Goal: Task Accomplishment & Management: Use online tool/utility

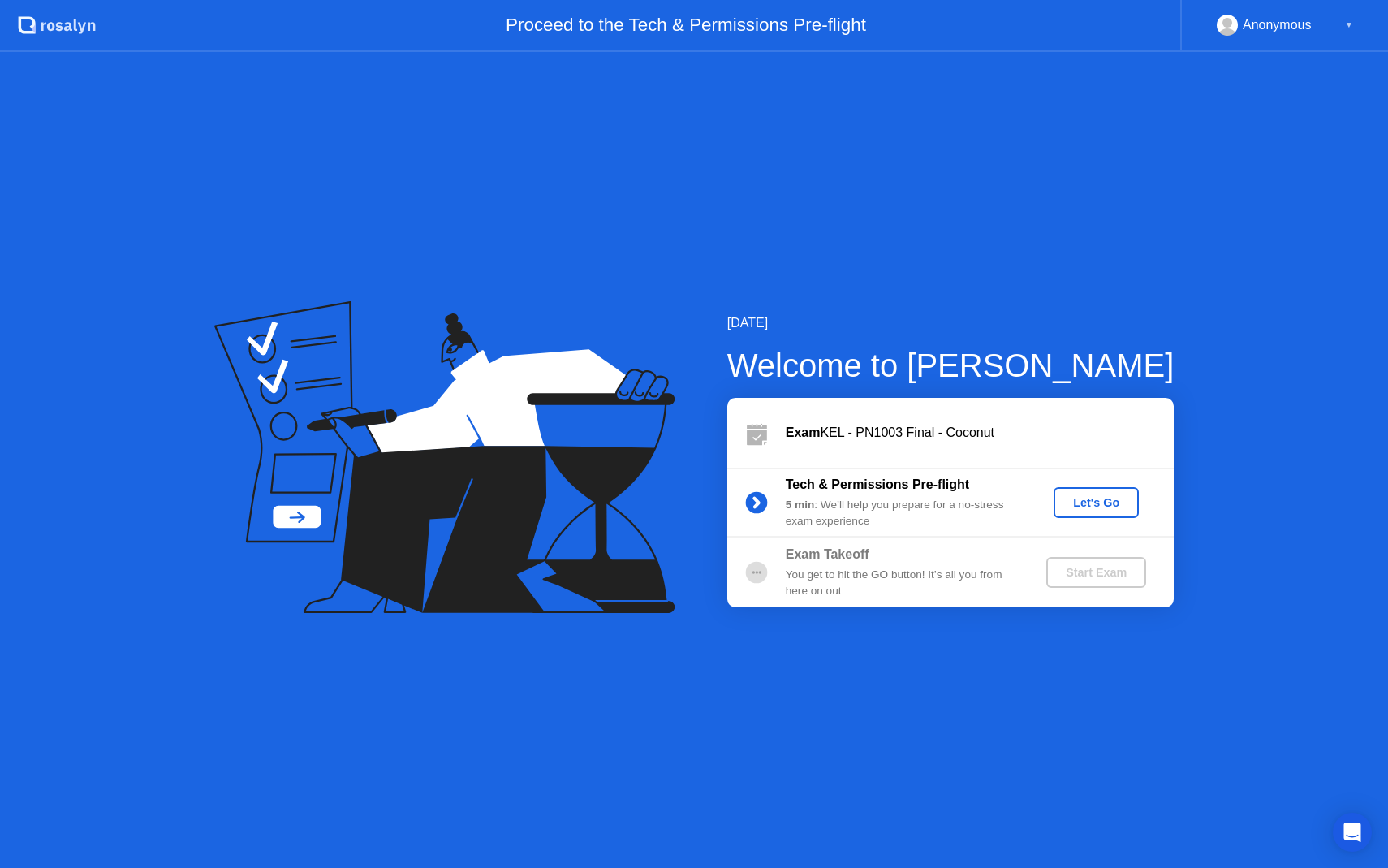
click at [1118, 496] on div "Let's Go" at bounding box center [1096, 502] width 72 height 13
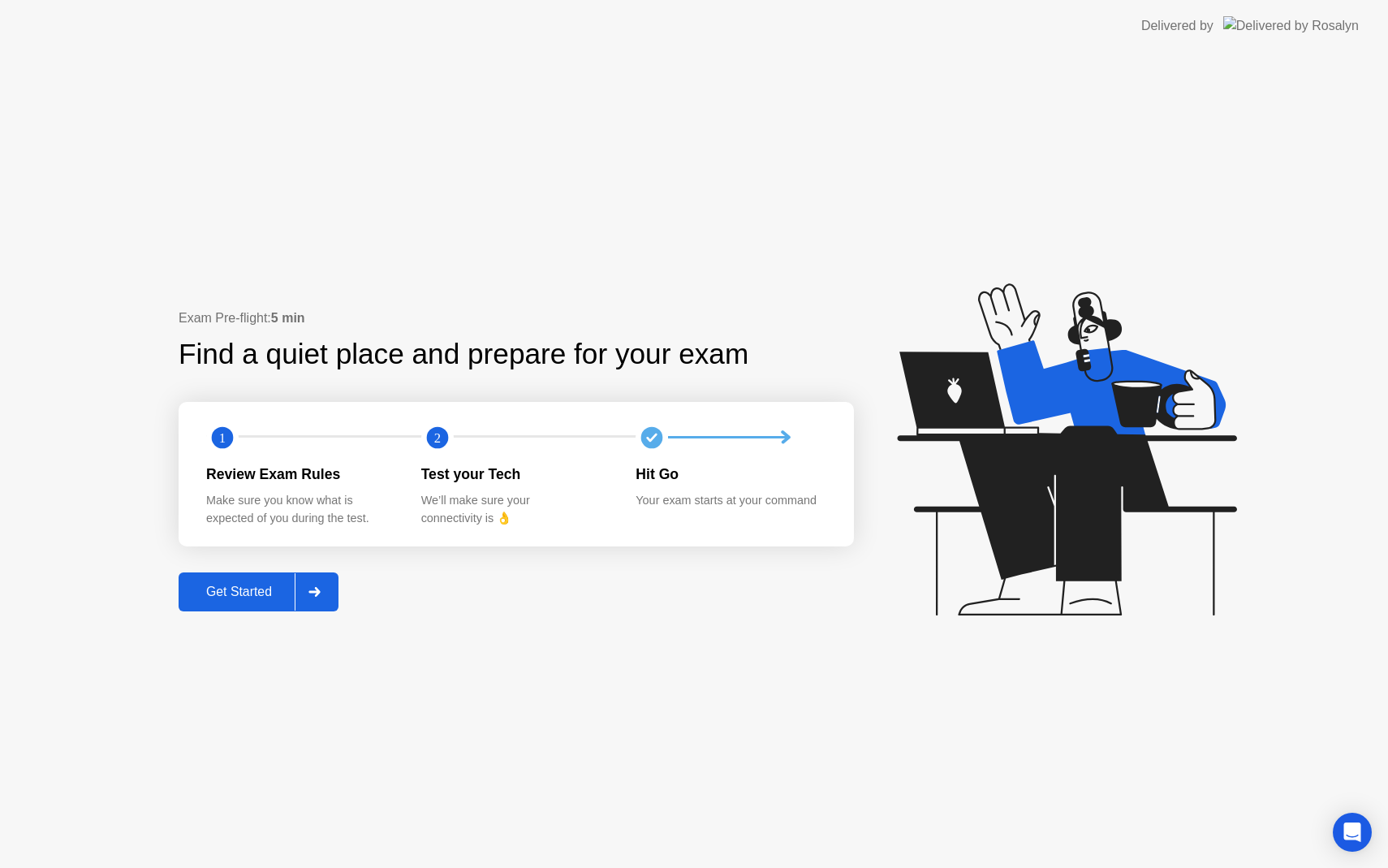
click at [288, 589] on div "Get Started" at bounding box center [238, 591] width 111 height 14
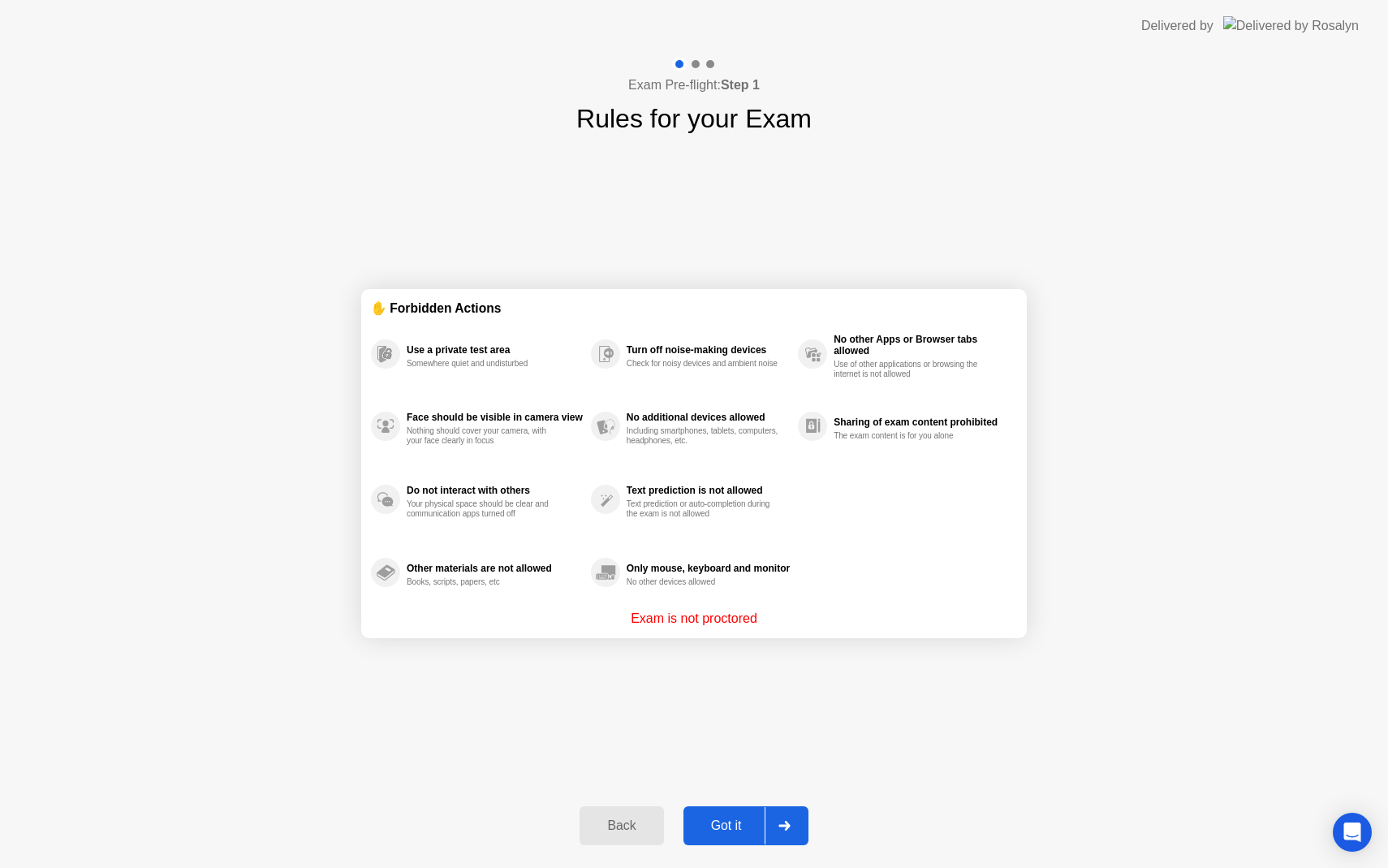
click at [742, 825] on div "Got it" at bounding box center [726, 826] width 76 height 14
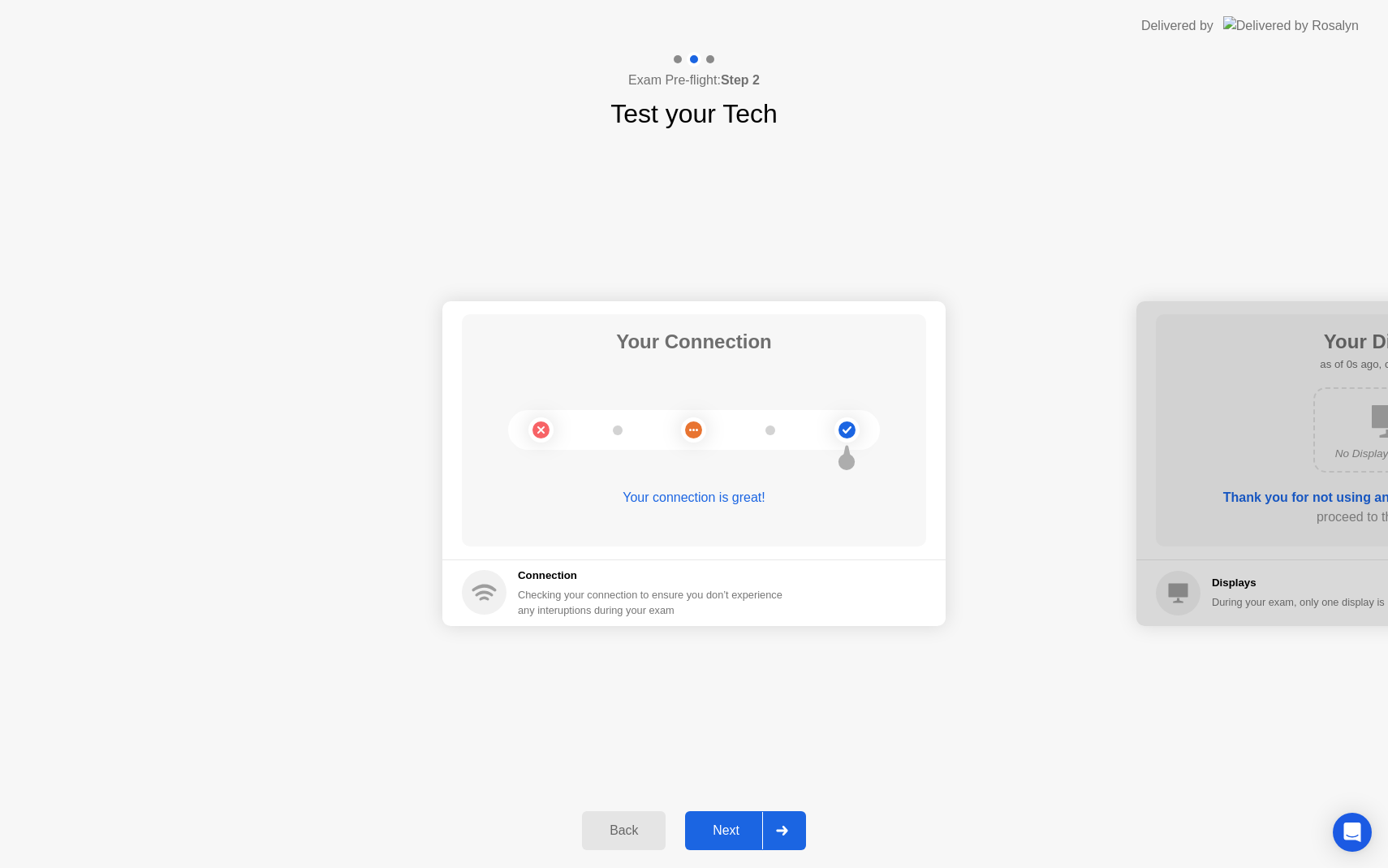
click at [742, 825] on div "Next" at bounding box center [725, 830] width 72 height 14
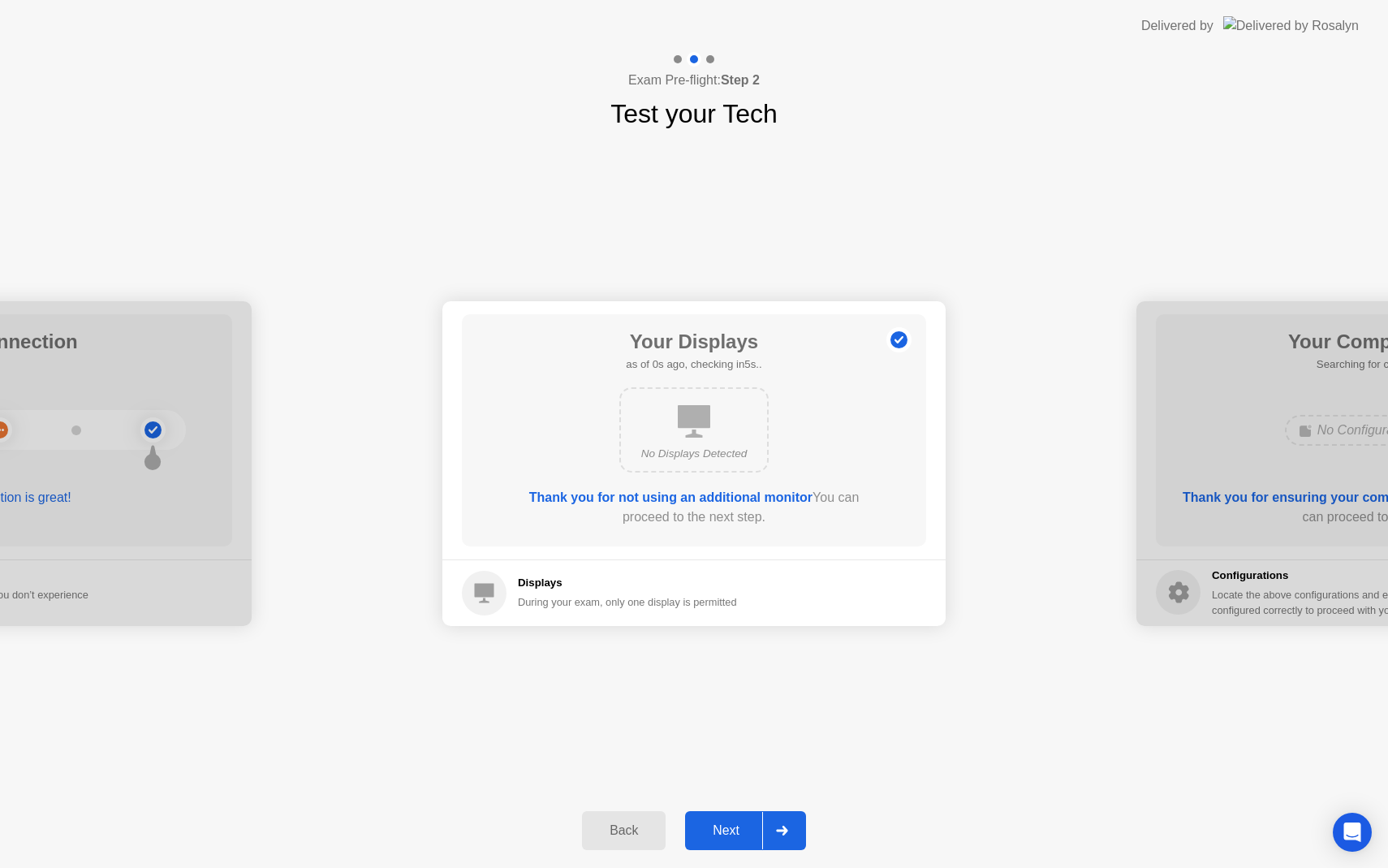
click at [742, 825] on div "Next" at bounding box center [725, 830] width 72 height 14
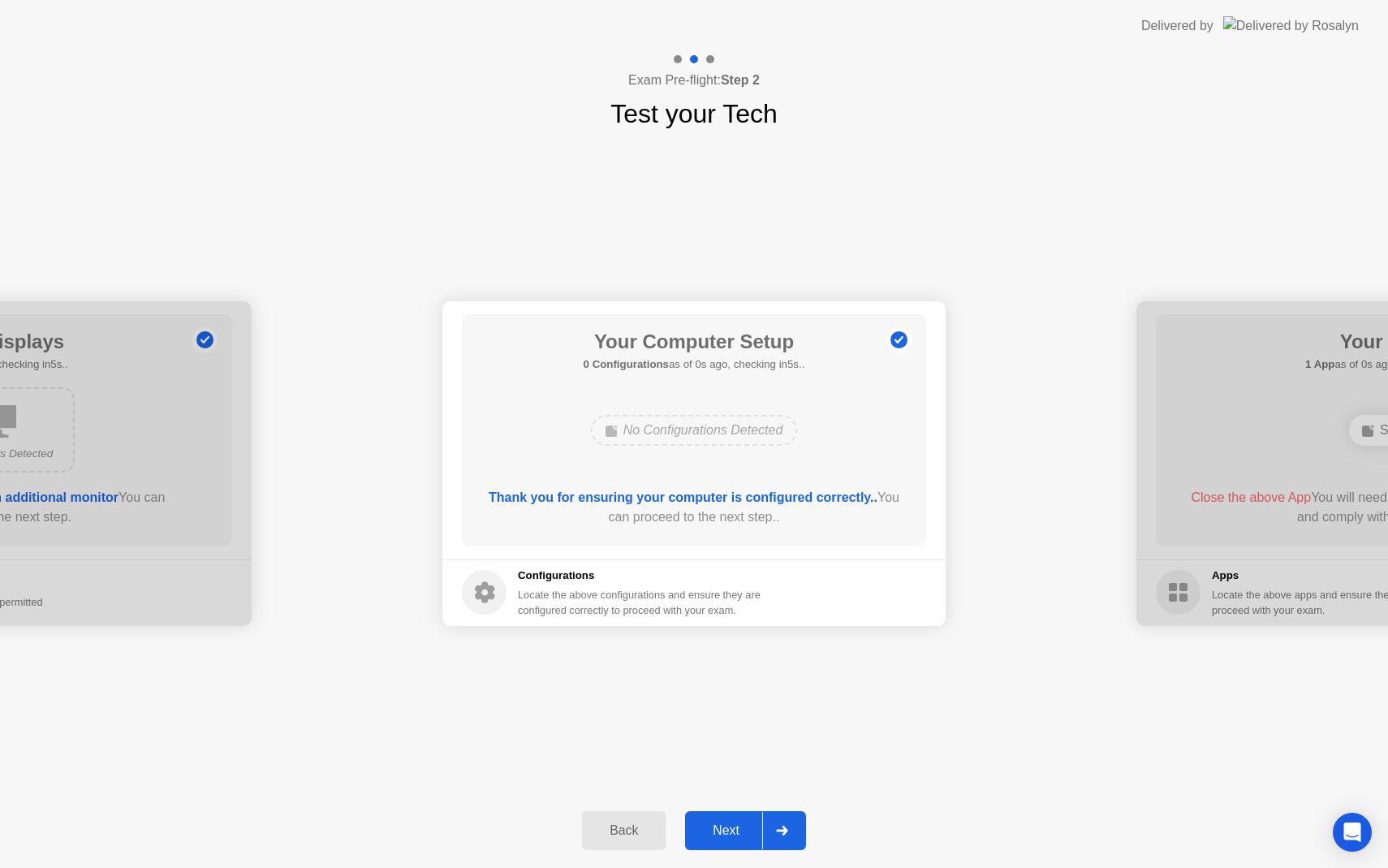
click at [742, 825] on div "Next" at bounding box center [725, 830] width 72 height 14
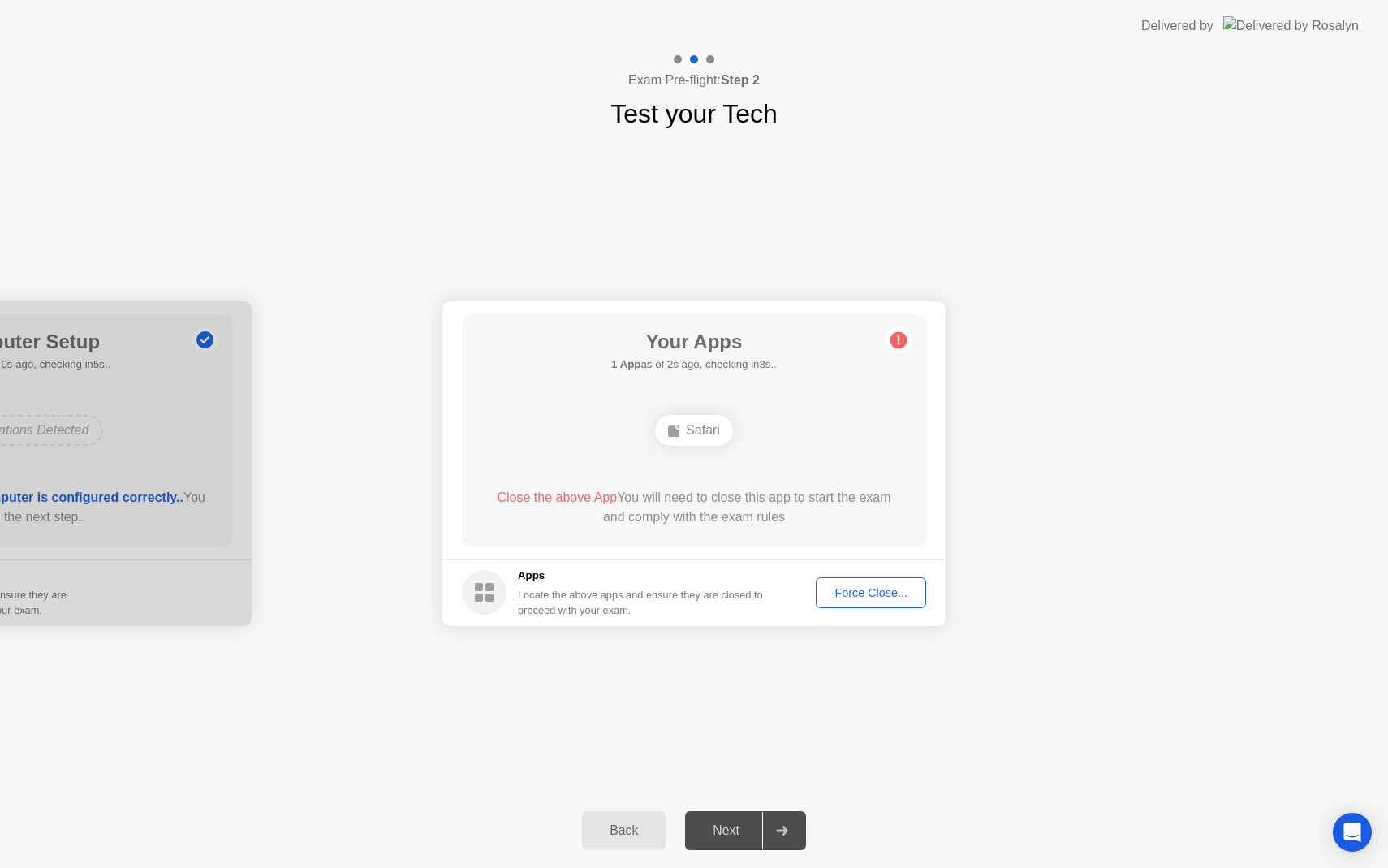
click at [854, 586] on div "Force Close..." at bounding box center [870, 592] width 99 height 13
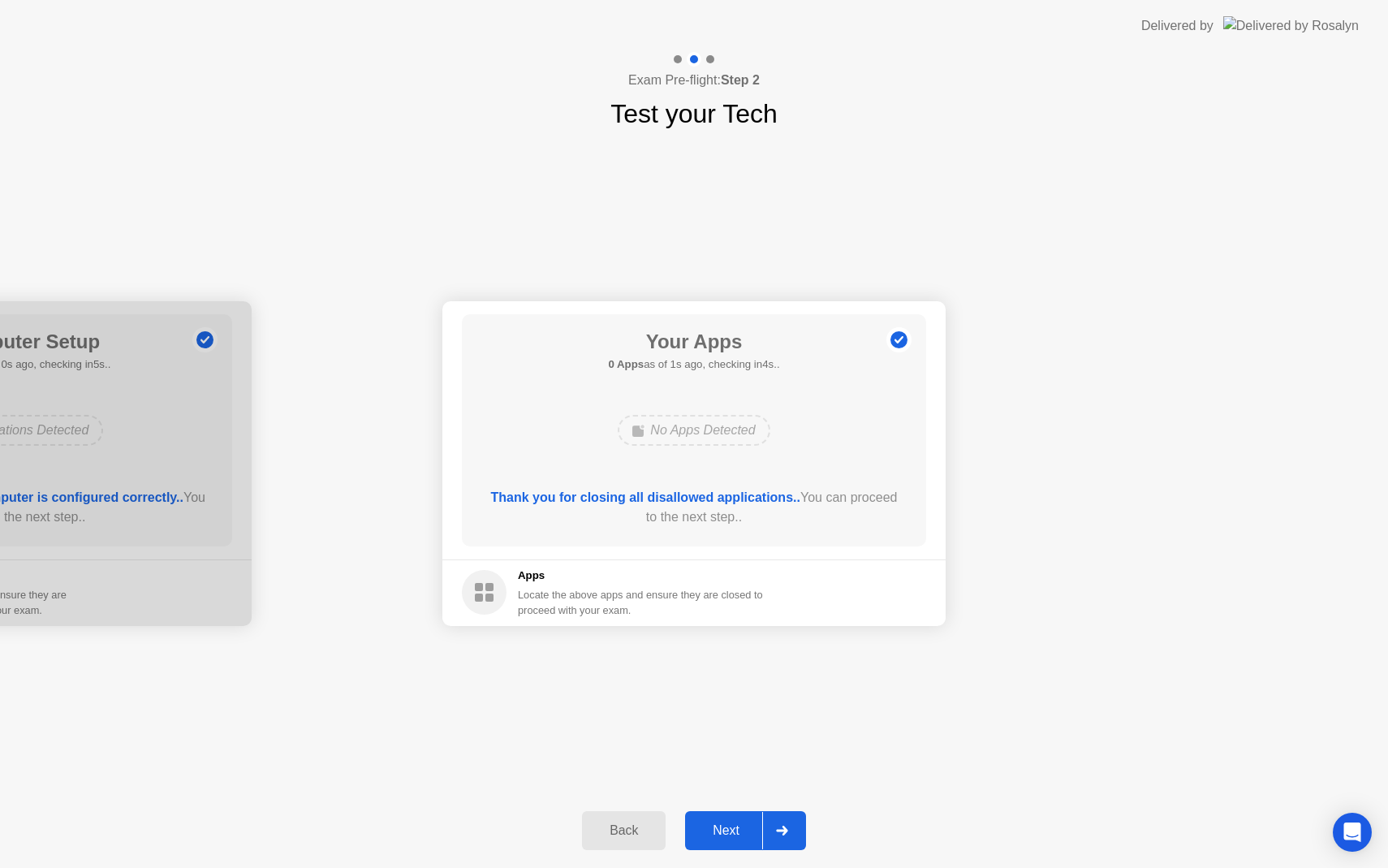
click at [744, 834] on div "Next" at bounding box center [725, 830] width 72 height 14
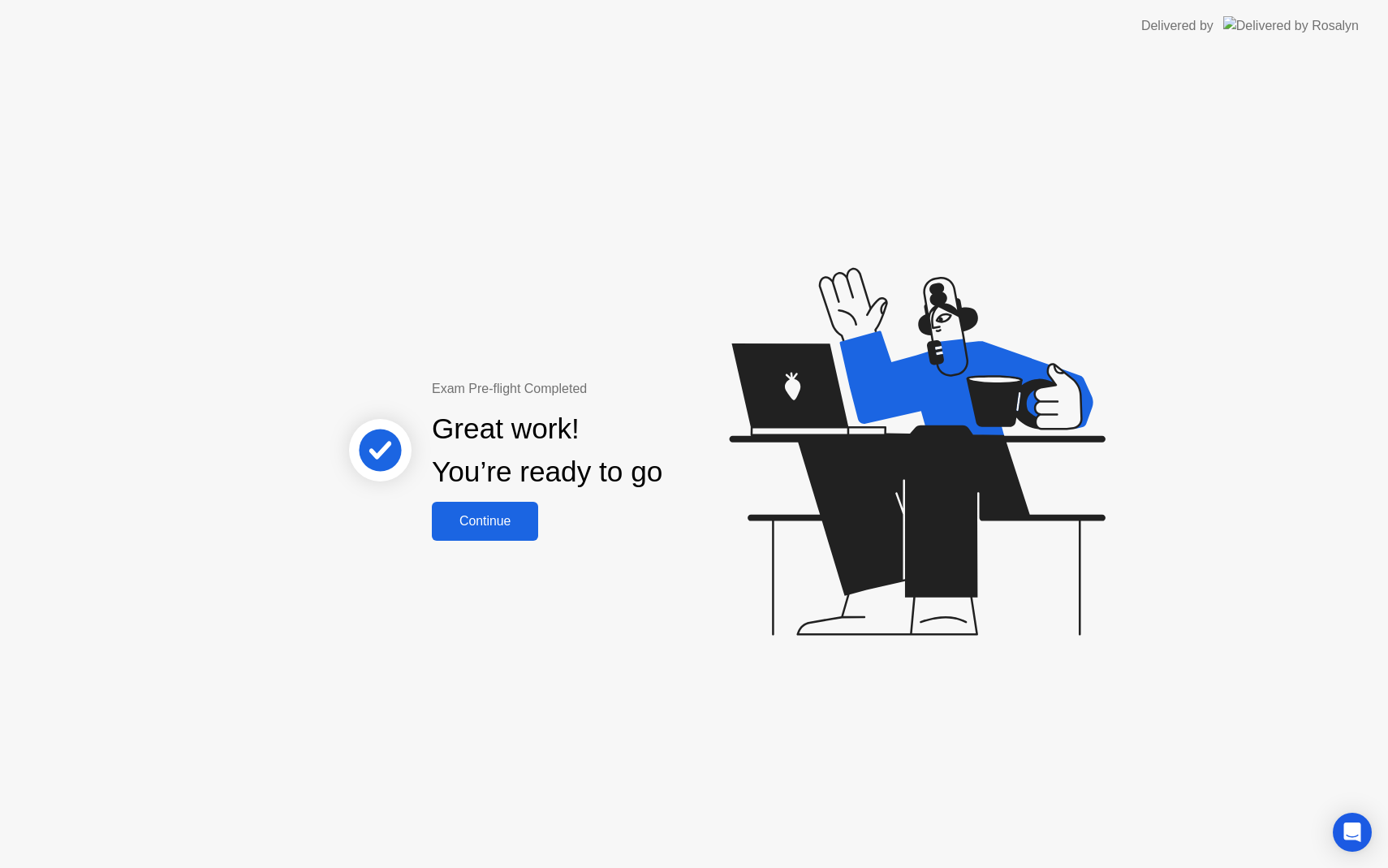
click at [476, 514] on div "Continue" at bounding box center [485, 521] width 97 height 14
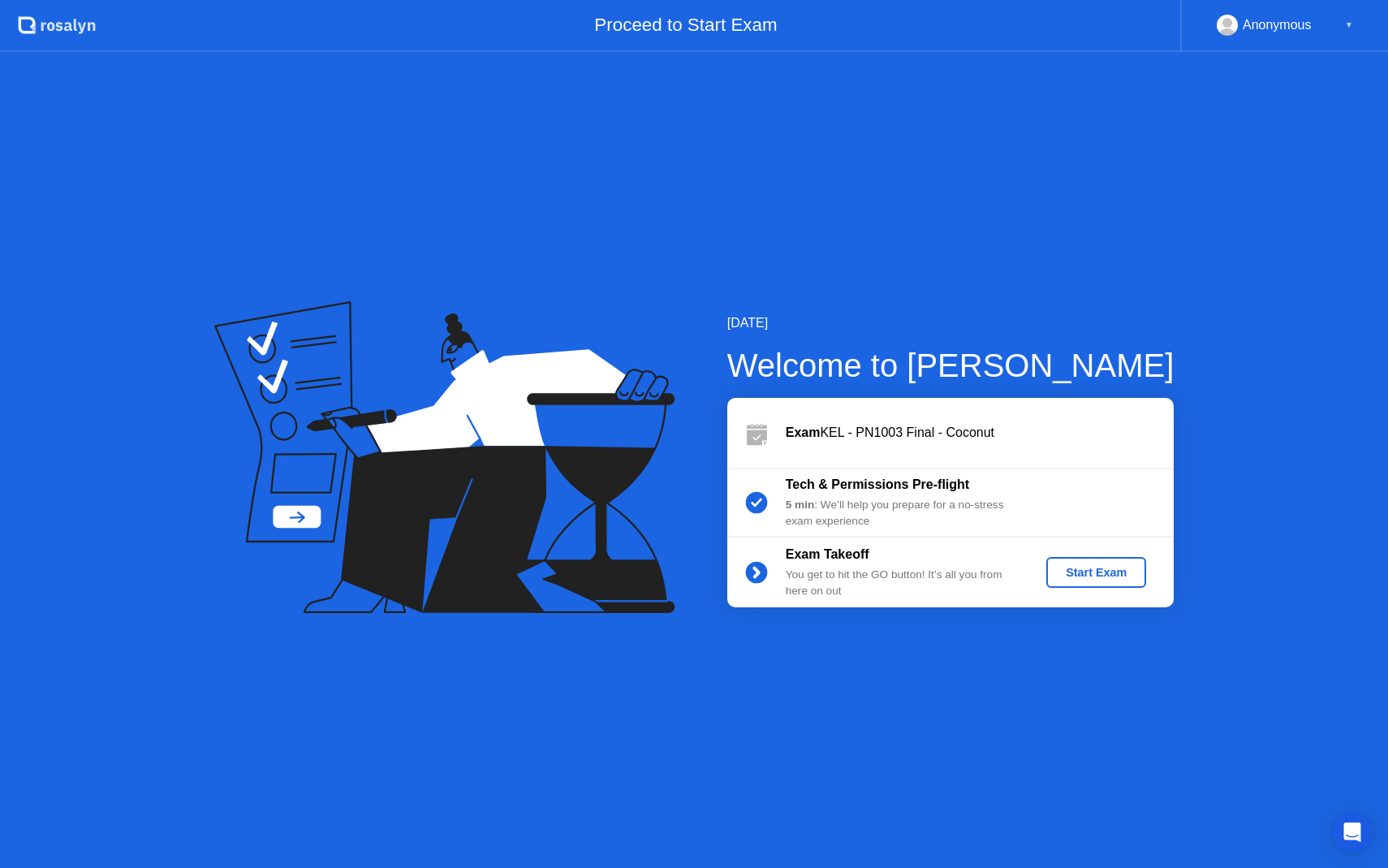
click at [1078, 566] on div "Start Exam" at bounding box center [1096, 572] width 87 height 13
